Goal: Use online tool/utility: Use online tool/utility

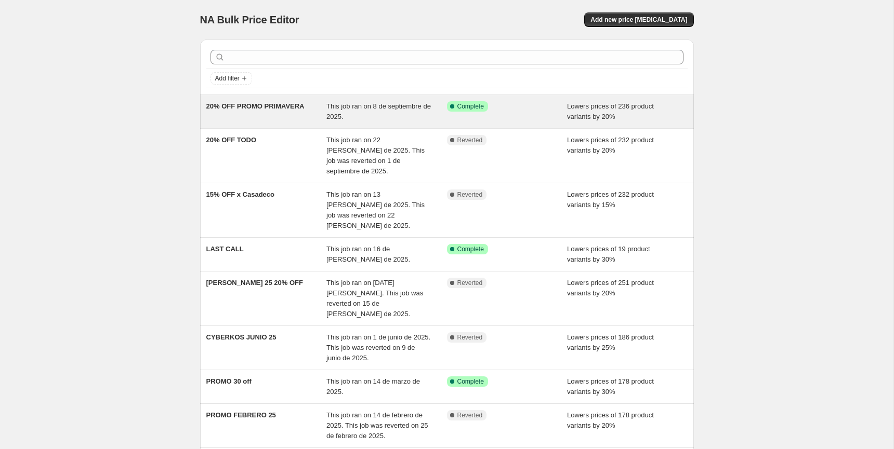
click at [324, 101] on div "20% OFF PROMO PRIMAVERA" at bounding box center [266, 111] width 121 height 21
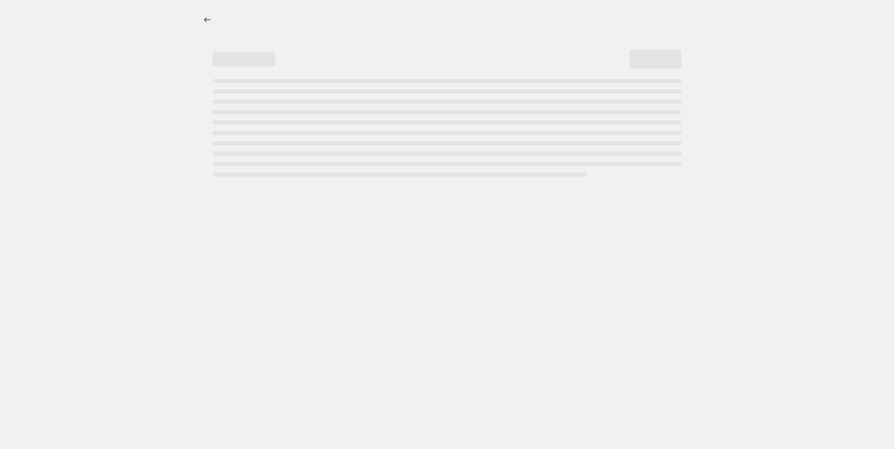
select select "percentage"
select select "collection"
select select "not_equal"
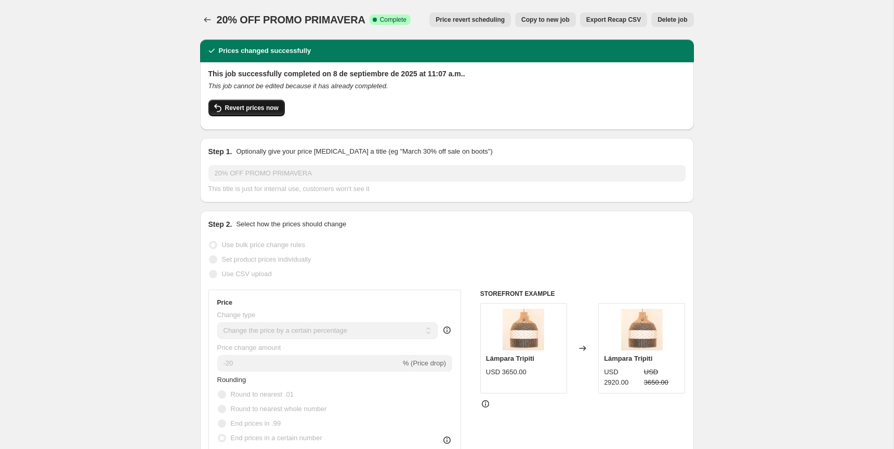
click at [238, 111] on span "Revert prices now" at bounding box center [252, 108] width 54 height 8
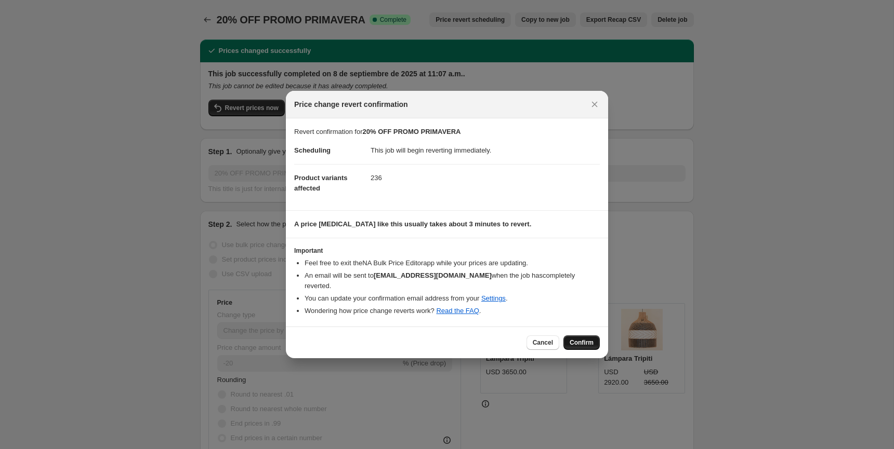
click at [581, 339] on span "Confirm" at bounding box center [581, 343] width 24 height 8
